Goal: Information Seeking & Learning: Learn about a topic

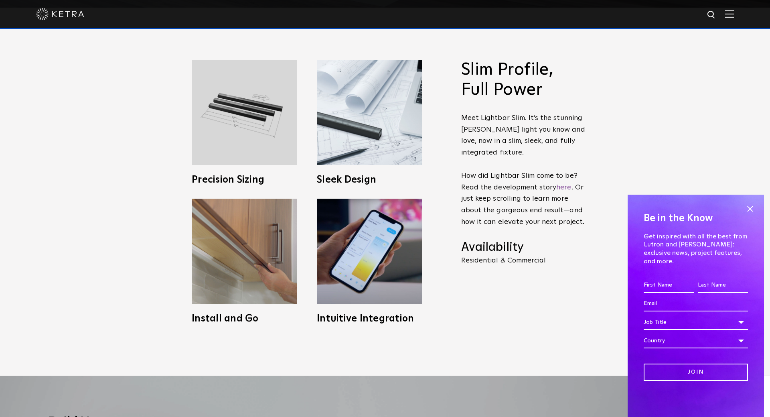
scroll to position [368, 0]
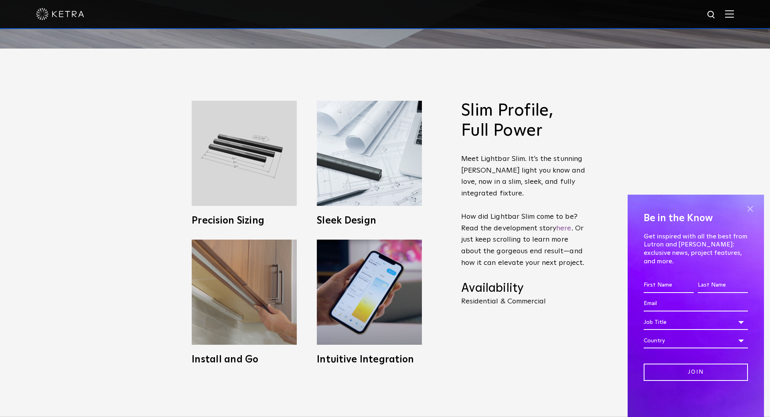
click at [750, 215] on span at bounding box center [750, 209] width 12 height 12
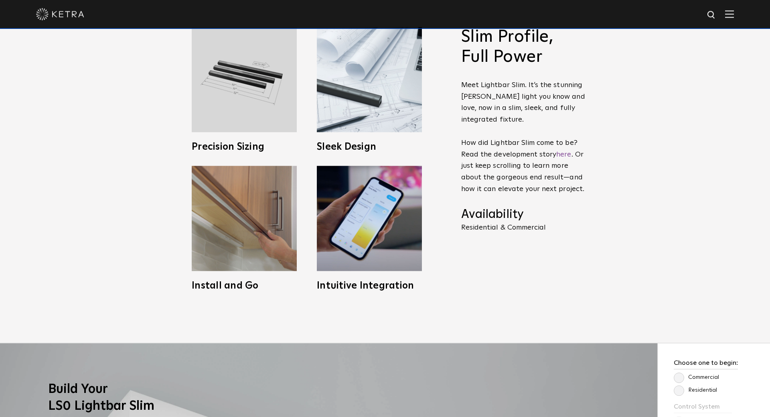
scroll to position [491, 0]
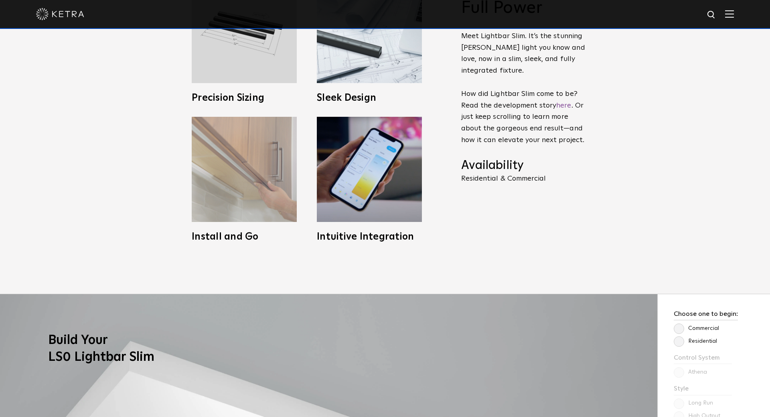
click at [223, 172] on img at bounding box center [244, 169] width 105 height 105
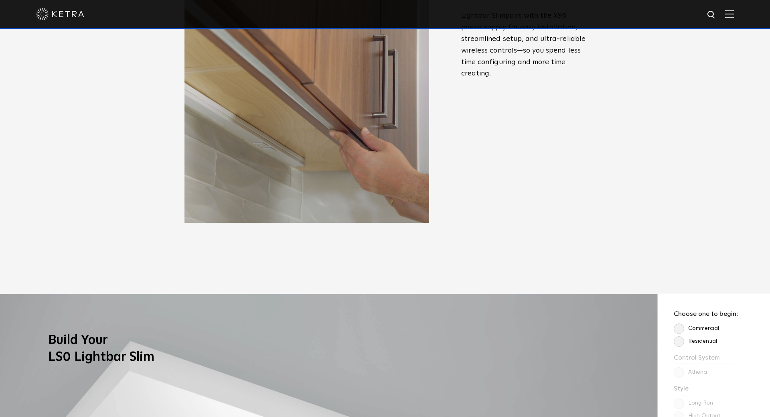
scroll to position [695, 0]
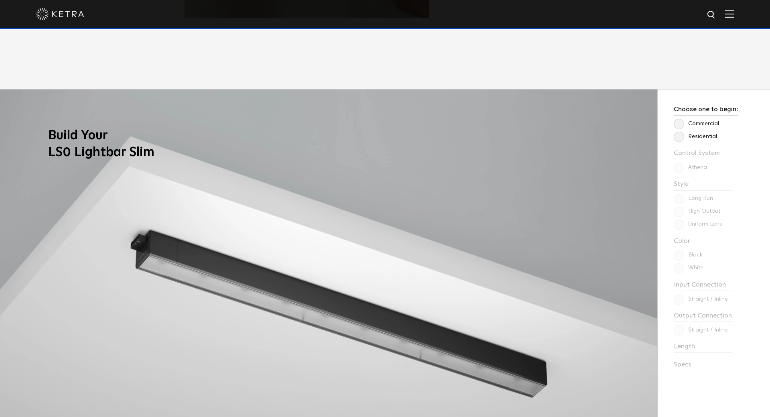
click at [682, 140] on label "Residential" at bounding box center [695, 136] width 43 height 7
click at [0, 0] on input "Residential" at bounding box center [0, 0] width 0 height 0
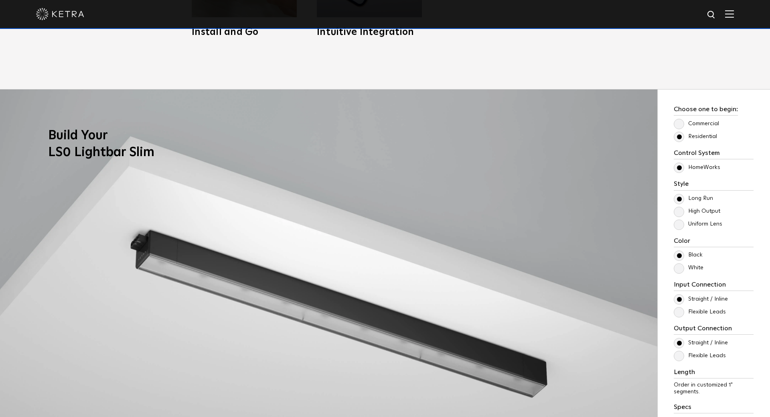
click at [681, 219] on div "Long Run High Output Uniform Lens" at bounding box center [714, 211] width 80 height 35
click at [680, 214] on label "High Output" at bounding box center [697, 211] width 47 height 7
click at [0, 0] on input "High Output" at bounding box center [0, 0] width 0 height 0
click at [680, 201] on label "Long Run" at bounding box center [693, 198] width 39 height 7
click at [0, 0] on input "Long Run" at bounding box center [0, 0] width 0 height 0
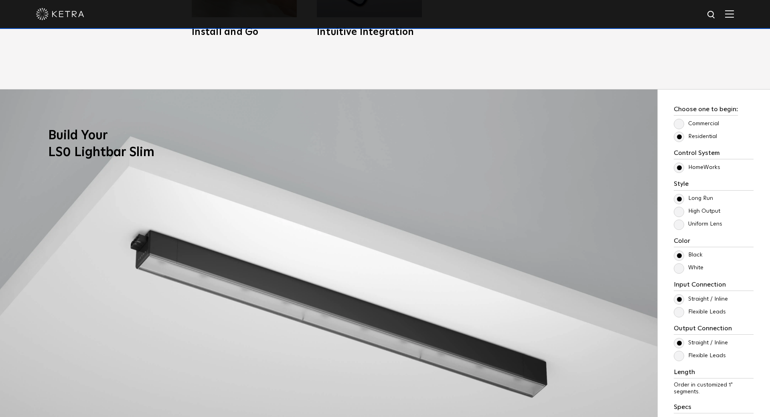
click at [682, 224] on label "Uniform Lens" at bounding box center [698, 224] width 49 height 7
click at [0, 0] on input "Uniform Lens" at bounding box center [0, 0] width 0 height 0
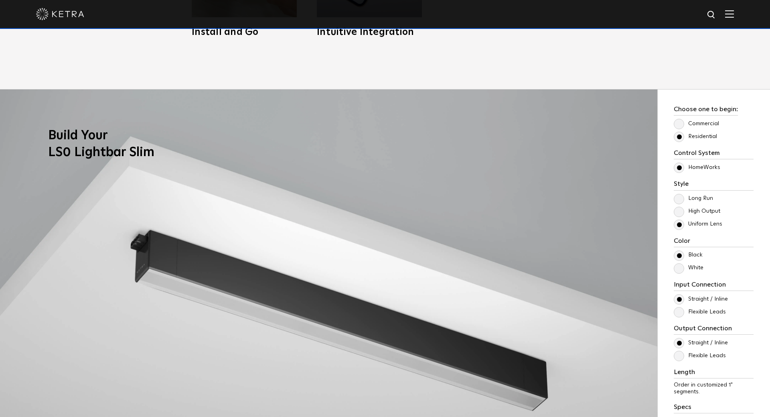
click at [681, 211] on label "High Output" at bounding box center [697, 211] width 47 height 7
click at [0, 0] on input "High Output" at bounding box center [0, 0] width 0 height 0
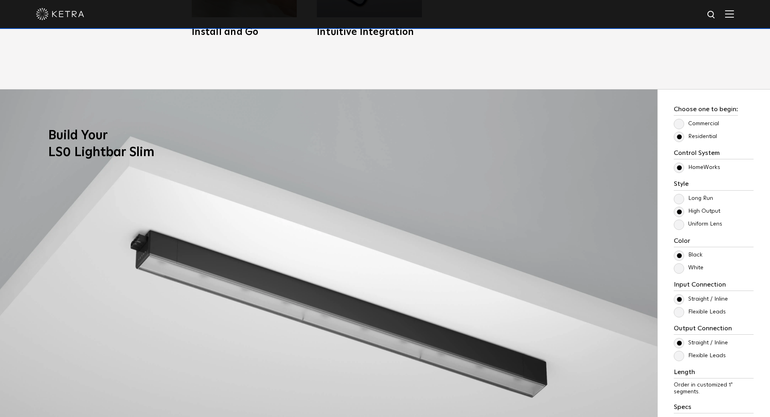
click at [682, 223] on label "Uniform Lens" at bounding box center [698, 224] width 49 height 7
click at [0, 0] on input "Uniform Lens" at bounding box center [0, 0] width 0 height 0
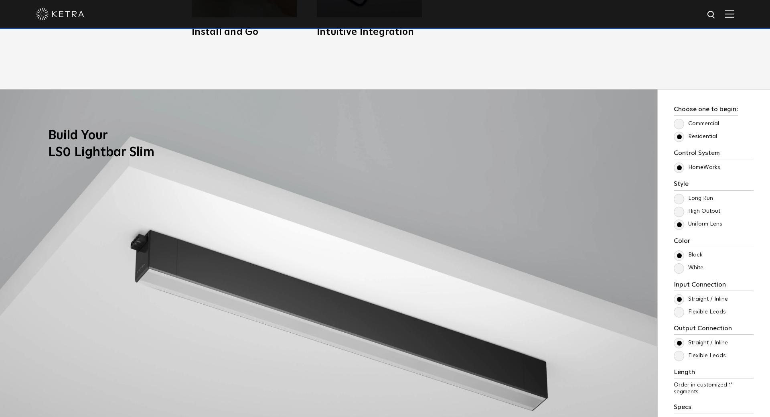
click at [679, 200] on label "Long Run" at bounding box center [693, 198] width 39 height 7
click at [0, 0] on input "Long Run" at bounding box center [0, 0] width 0 height 0
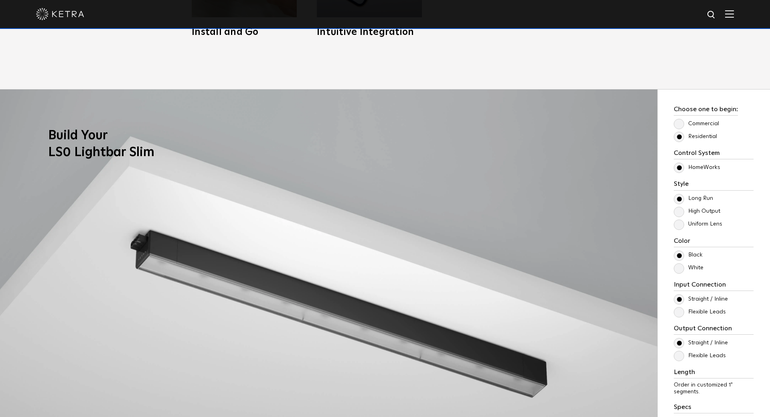
click at [679, 212] on label "High Output" at bounding box center [697, 211] width 47 height 7
click at [0, 0] on input "High Output" at bounding box center [0, 0] width 0 height 0
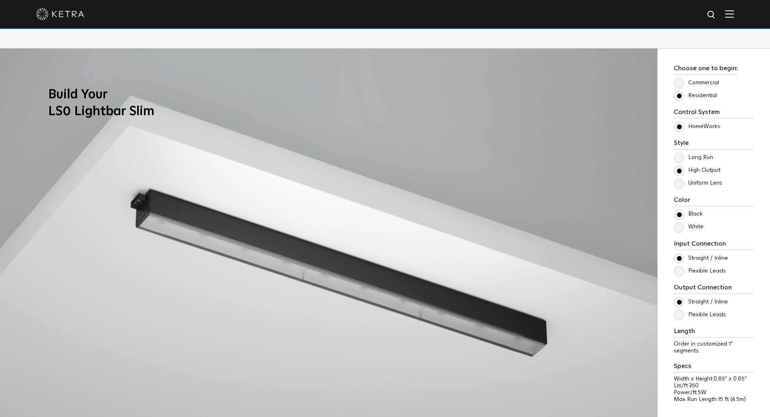
scroll to position [777, 0]
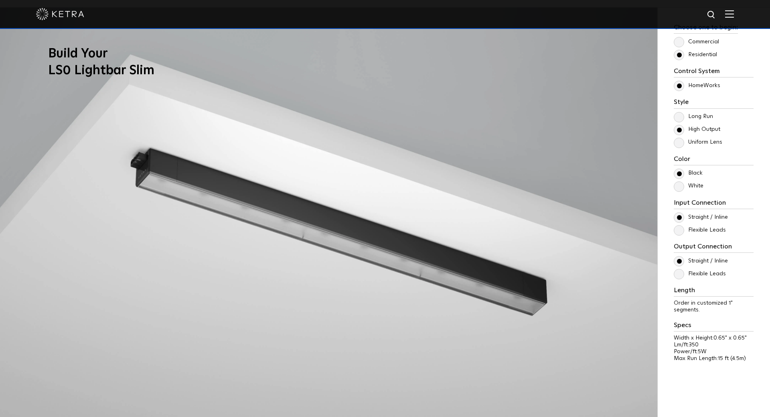
click at [679, 189] on label "White" at bounding box center [689, 185] width 30 height 7
click at [0, 0] on input "White" at bounding box center [0, 0] width 0 height 0
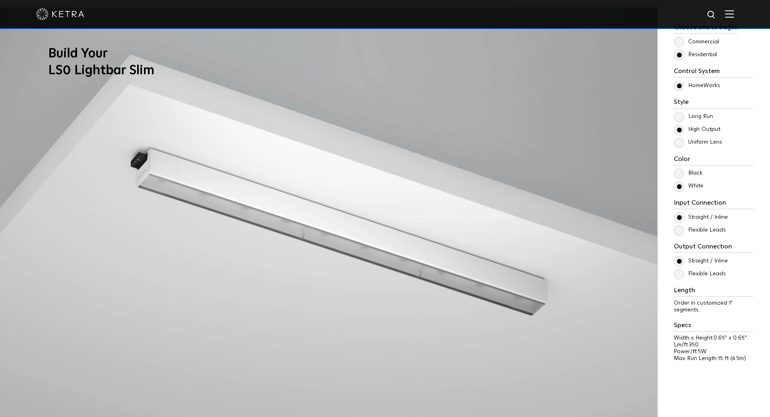
click at [680, 230] on label "Flexible Leads" at bounding box center [700, 230] width 52 height 7
click at [0, 0] on input "Flexible Leads" at bounding box center [0, 0] width 0 height 0
click at [679, 217] on label "Straight / Inline" at bounding box center [701, 217] width 54 height 7
click at [0, 0] on input "Straight / Inline" at bounding box center [0, 0] width 0 height 0
click at [679, 230] on label "Flexible Leads" at bounding box center [700, 230] width 52 height 7
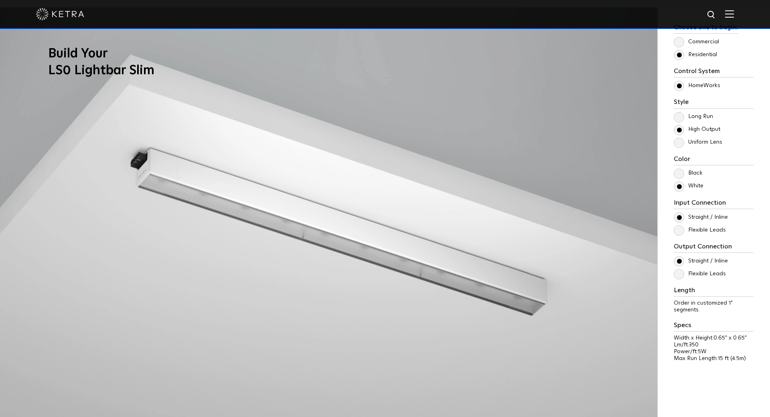
click at [0, 0] on input "Flexible Leads" at bounding box center [0, 0] width 0 height 0
click at [683, 275] on label "Flexible Leads" at bounding box center [700, 273] width 52 height 7
click at [0, 0] on input "Flexible Leads" at bounding box center [0, 0] width 0 height 0
click at [680, 217] on label "Straight / Inline" at bounding box center [701, 217] width 54 height 7
click at [0, 0] on input "Straight / Inline" at bounding box center [0, 0] width 0 height 0
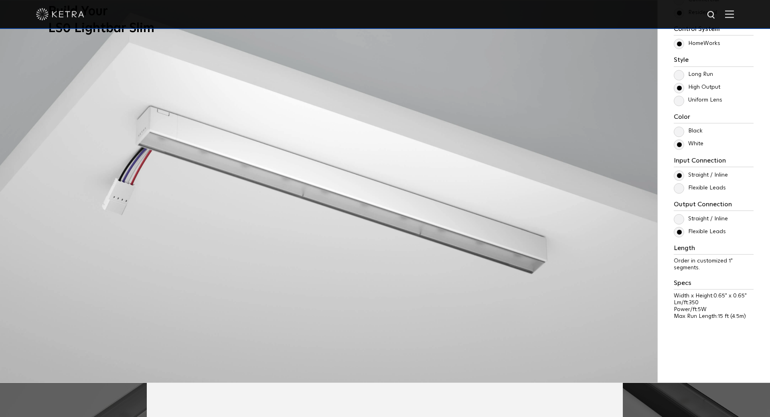
scroll to position [818, 0]
click at [692, 250] on h3 "Length" at bounding box center [714, 250] width 80 height 10
click at [707, 259] on span "Order in customized 1" segments." at bounding box center [703, 265] width 59 height 12
drag, startPoint x: 693, startPoint y: 268, endPoint x: 693, endPoint y: 290, distance: 21.3
click at [693, 269] on span "Order in customized 1" segments." at bounding box center [703, 265] width 59 height 12
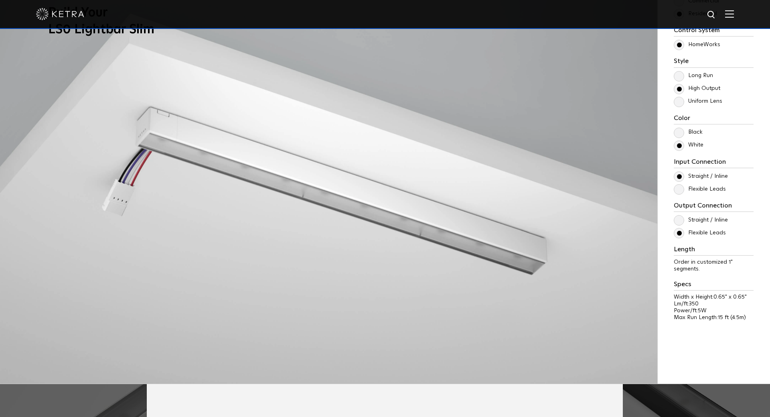
click at [693, 297] on p "Width x Height: 0.65" x 0.65"" at bounding box center [714, 297] width 80 height 7
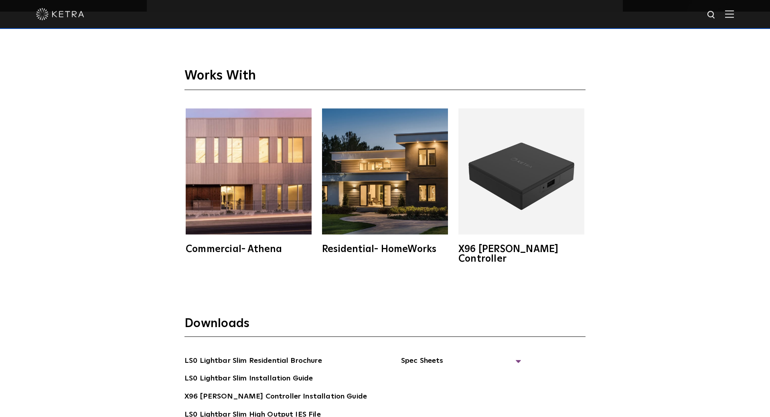
scroll to position [1473, 0]
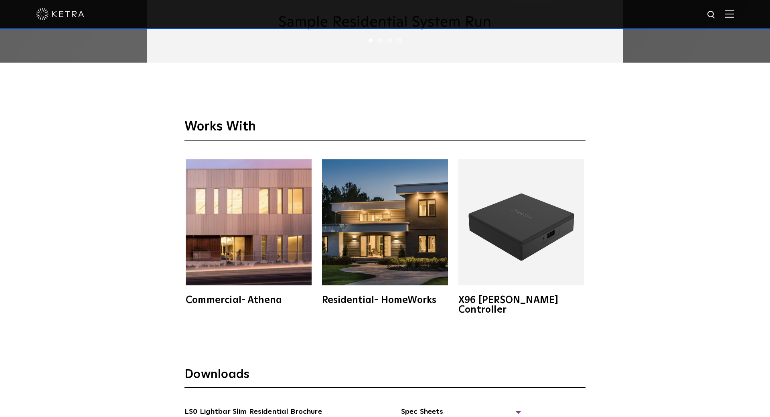
click at [521, 235] on img at bounding box center [521, 222] width 126 height 126
